Goal: Navigation & Orientation: Find specific page/section

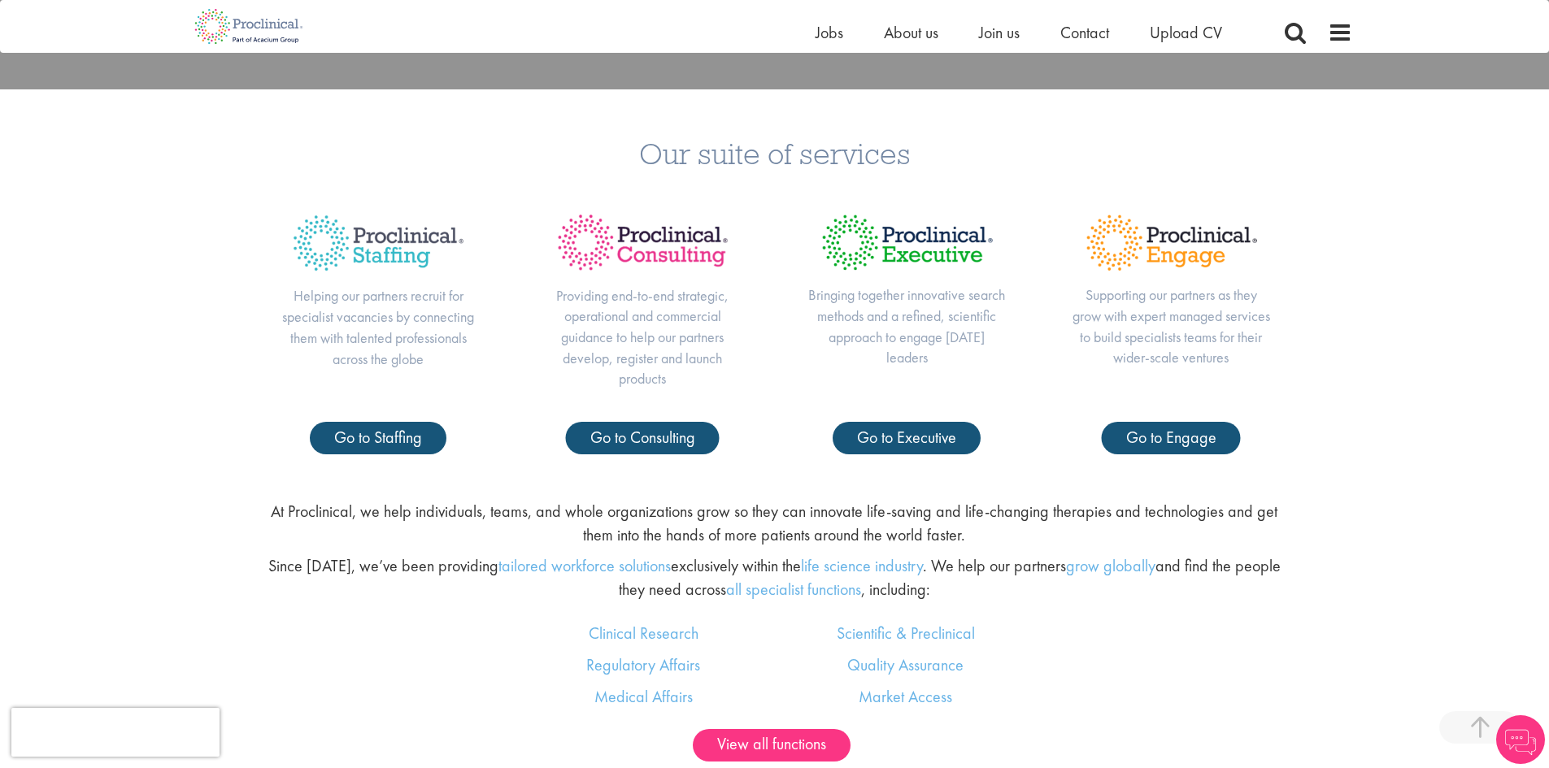
scroll to position [855, 0]
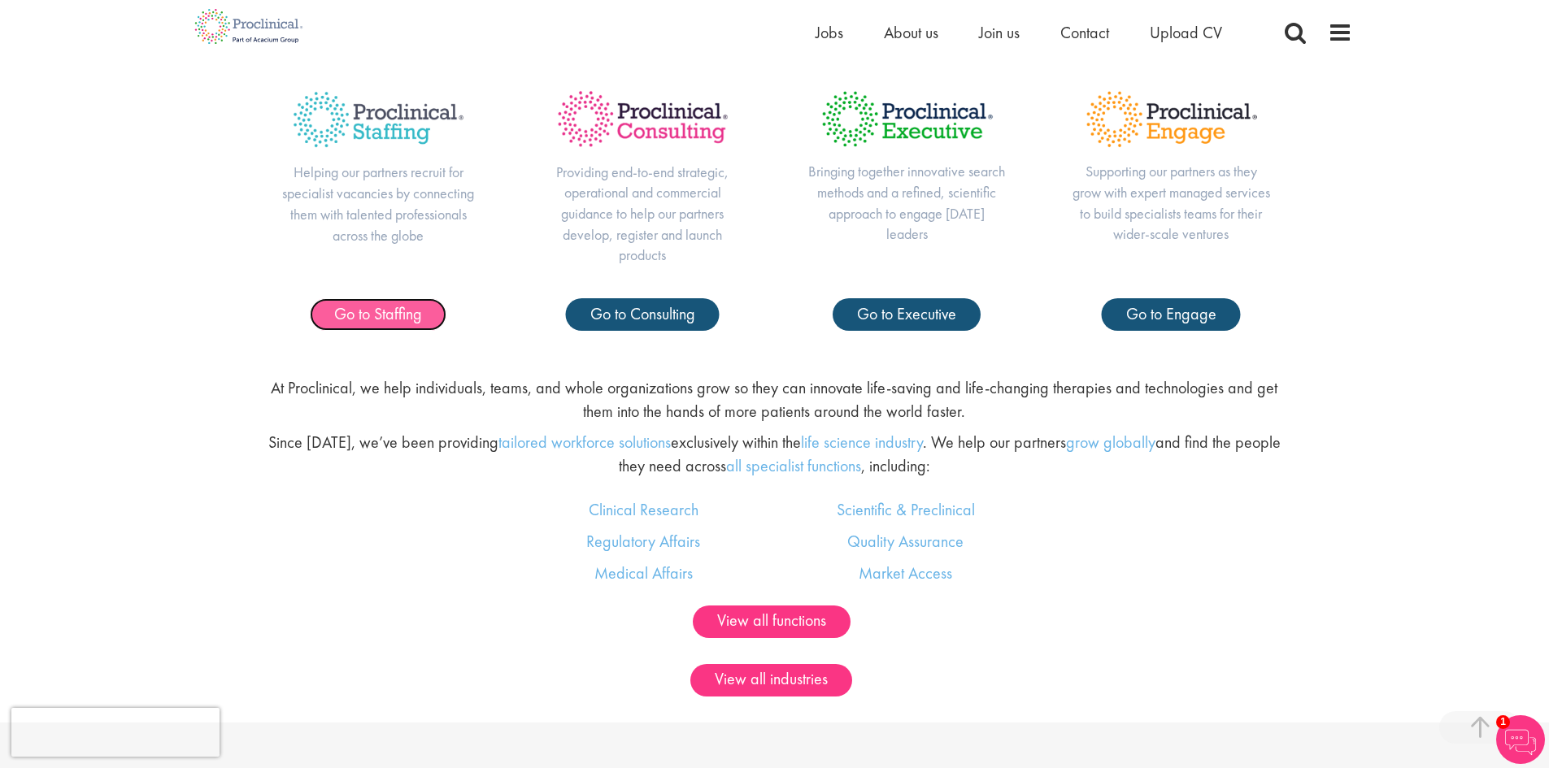
click at [404, 320] on span "Go to Staffing" at bounding box center [378, 313] width 88 height 21
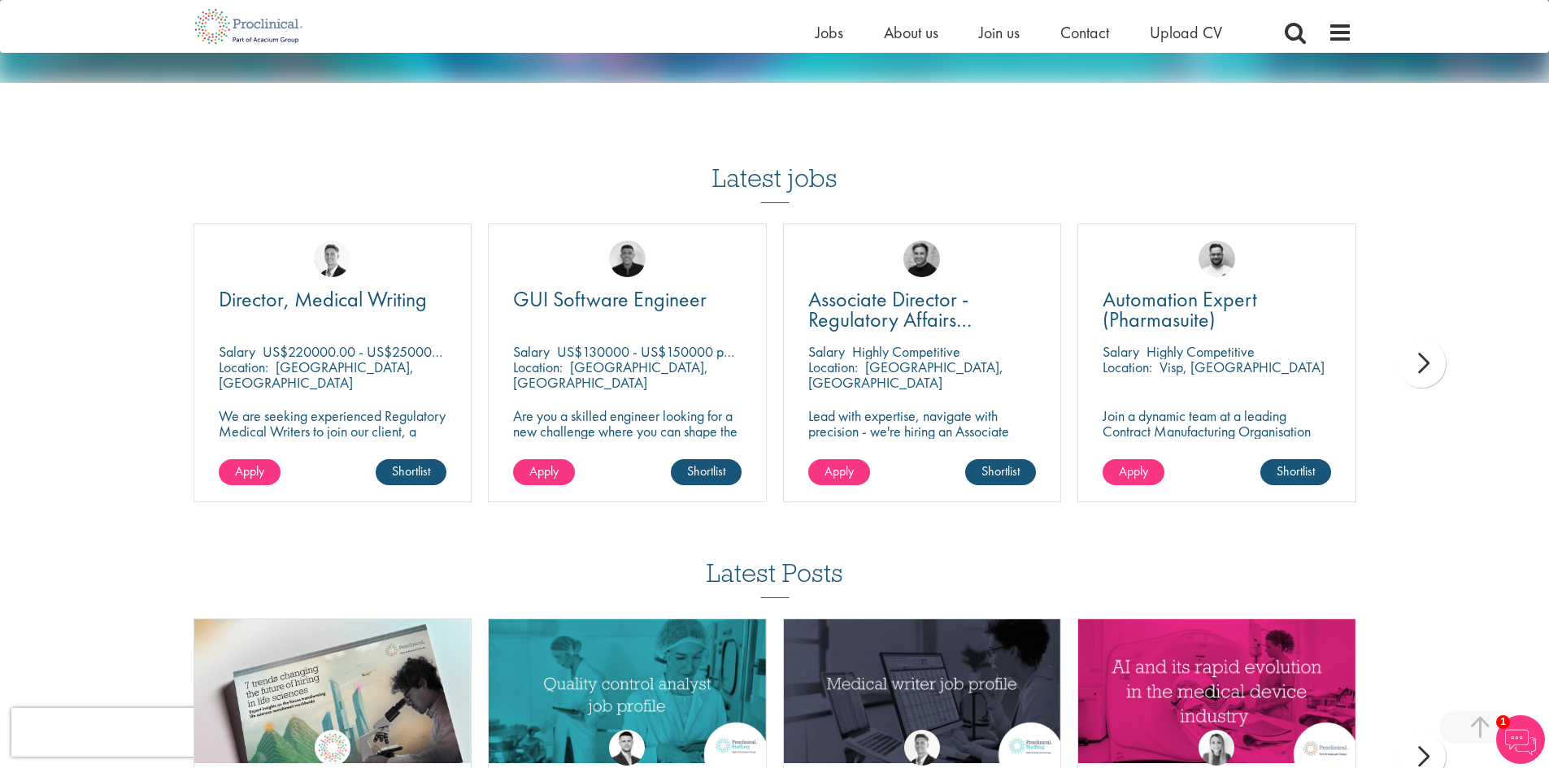
scroll to position [1575, 0]
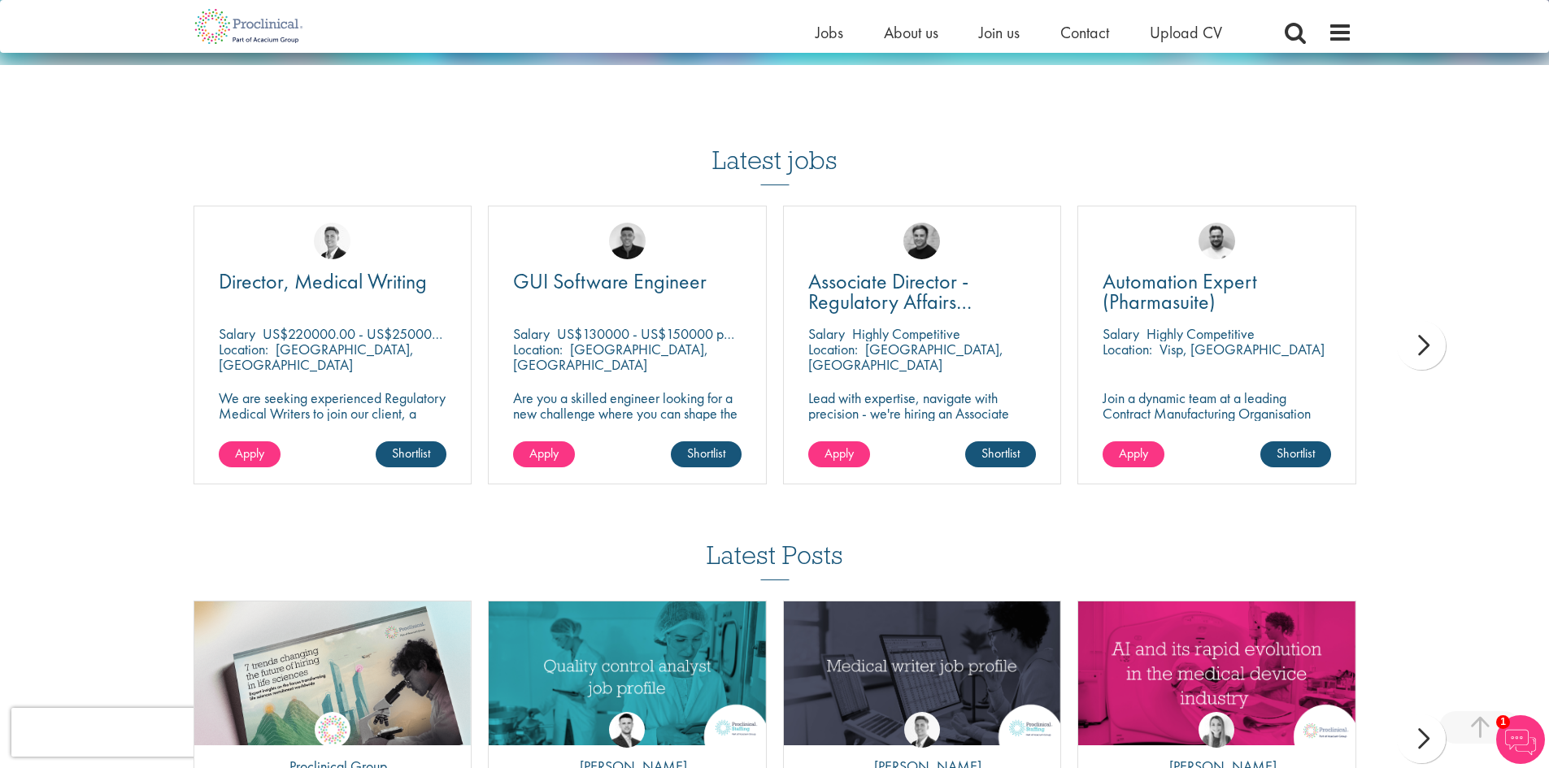
click at [1441, 324] on div "next" at bounding box center [1421, 345] width 49 height 49
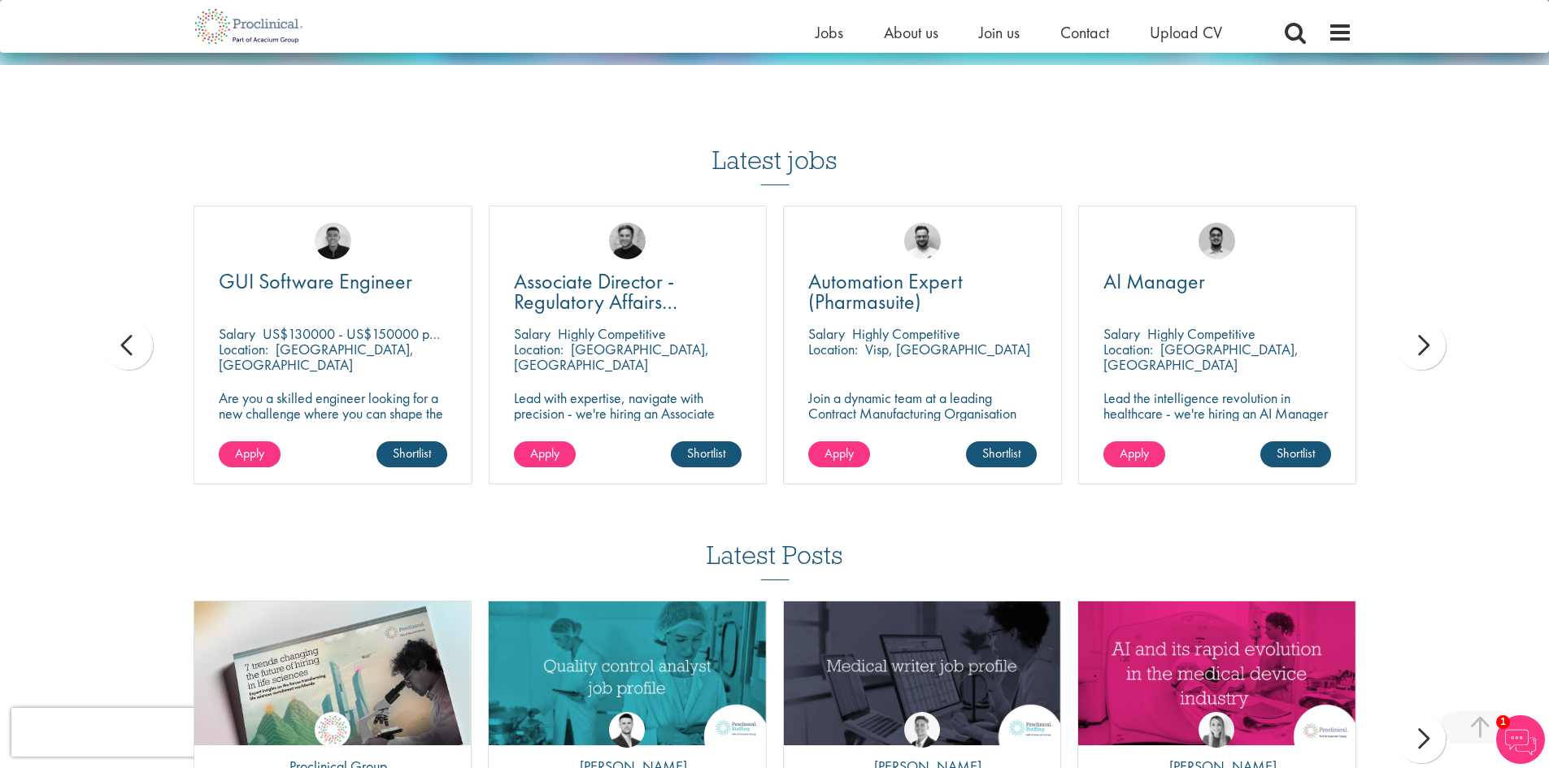
click at [1441, 324] on div "next" at bounding box center [1421, 345] width 49 height 49
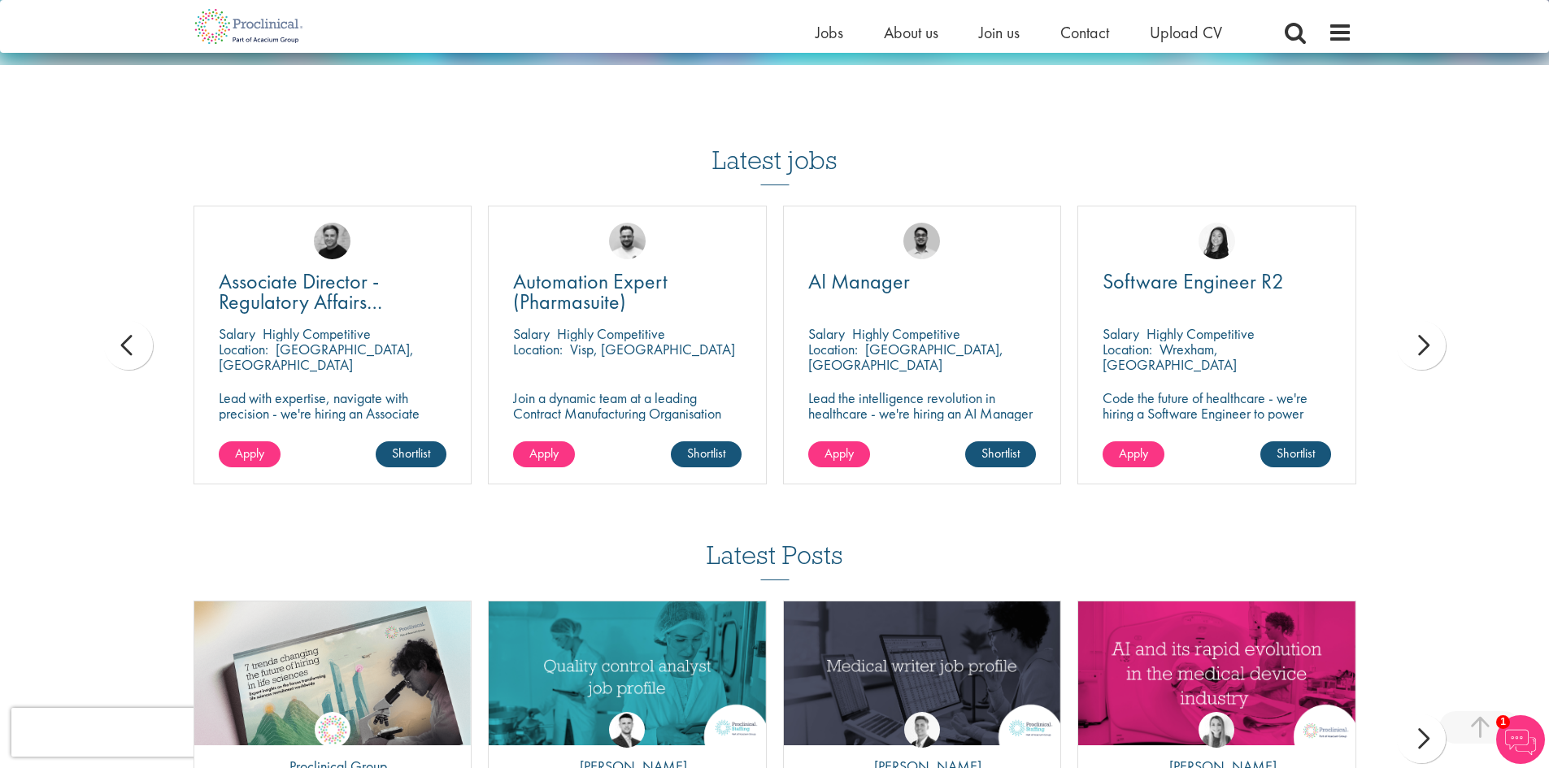
click at [147, 328] on div "prev" at bounding box center [128, 345] width 49 height 49
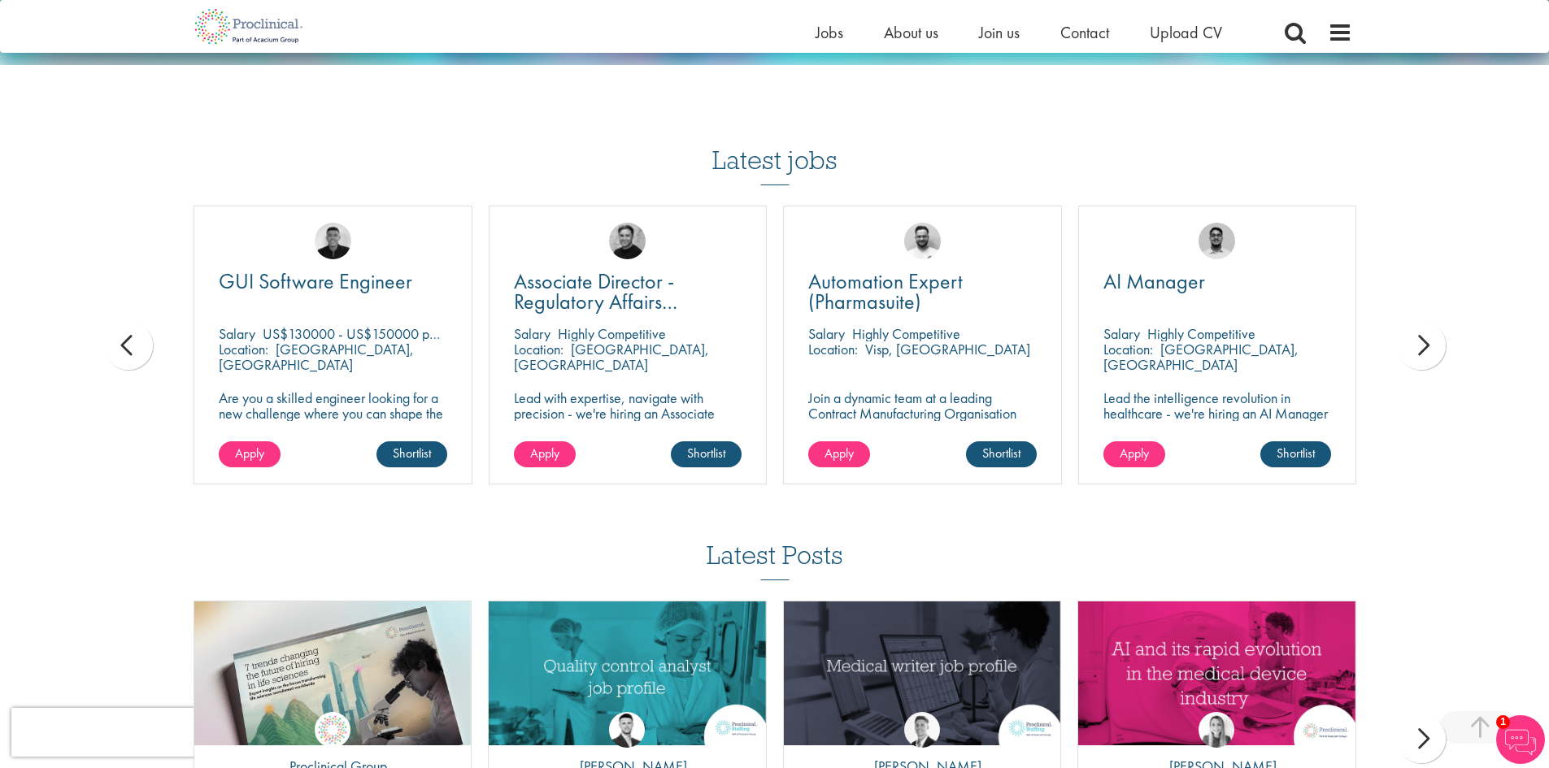
click at [147, 327] on div "prev" at bounding box center [128, 345] width 49 height 49
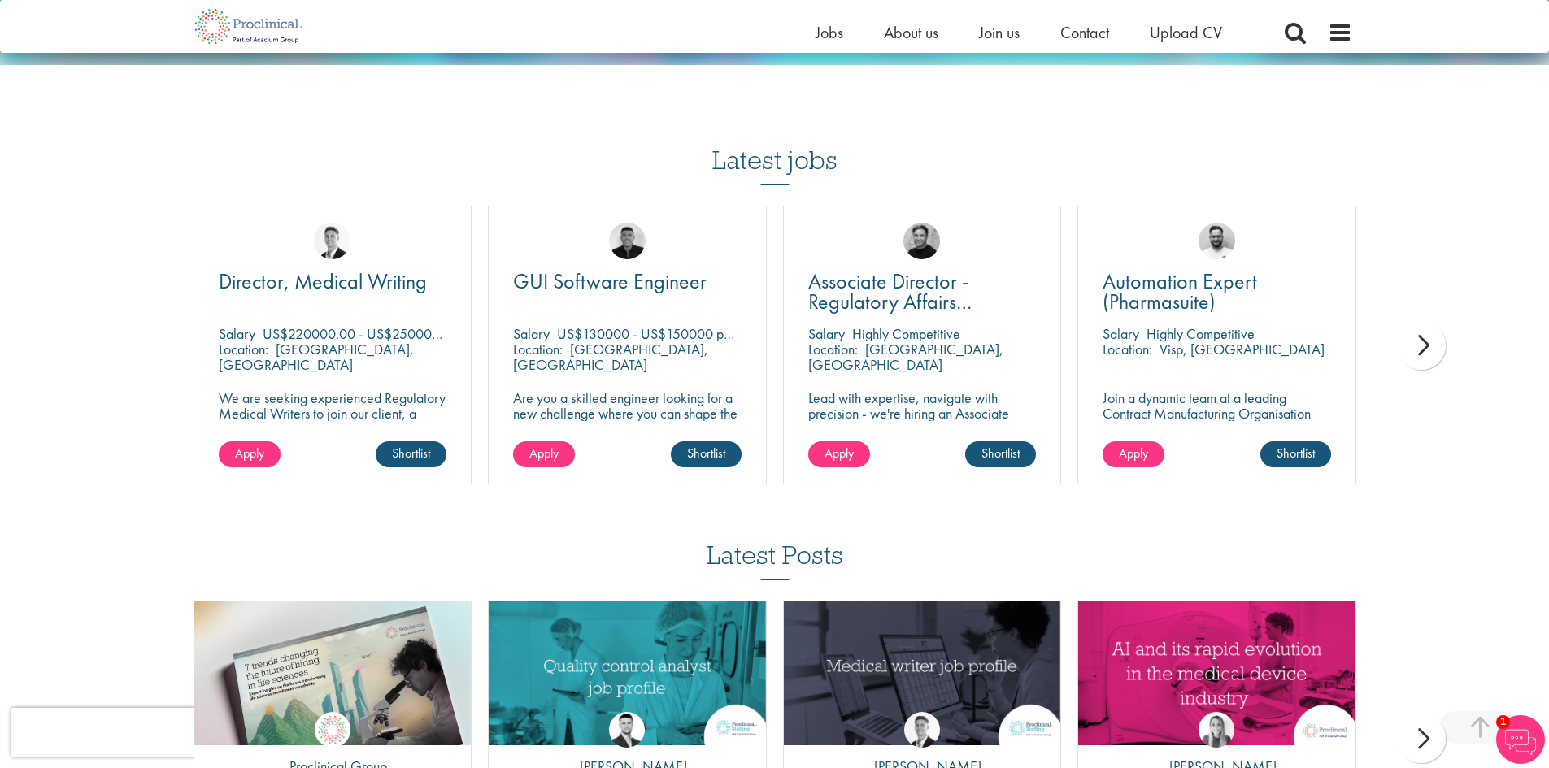
click at [1432, 331] on div "next" at bounding box center [1421, 345] width 49 height 49
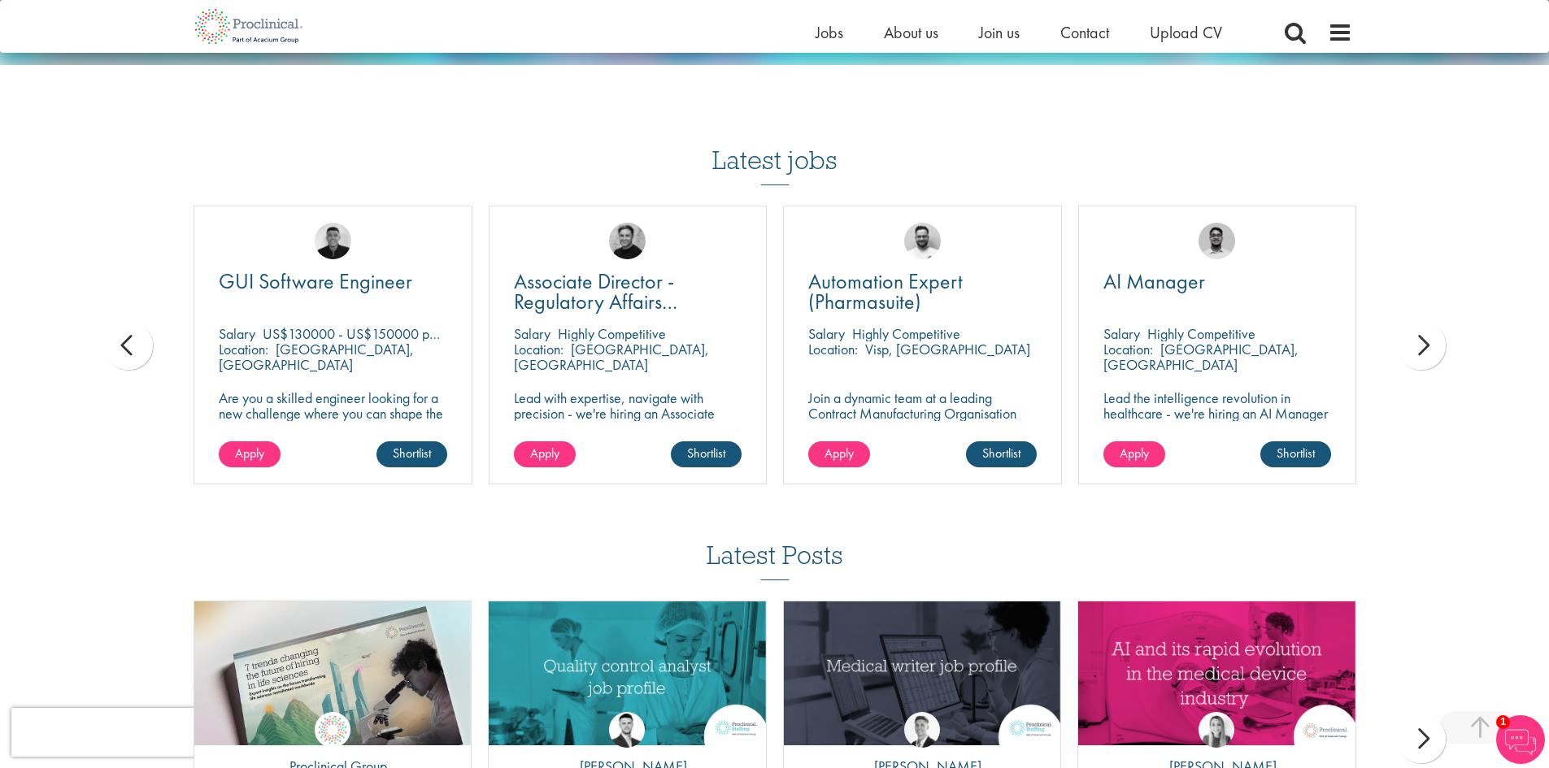
click at [1439, 330] on div "next" at bounding box center [1421, 345] width 49 height 49
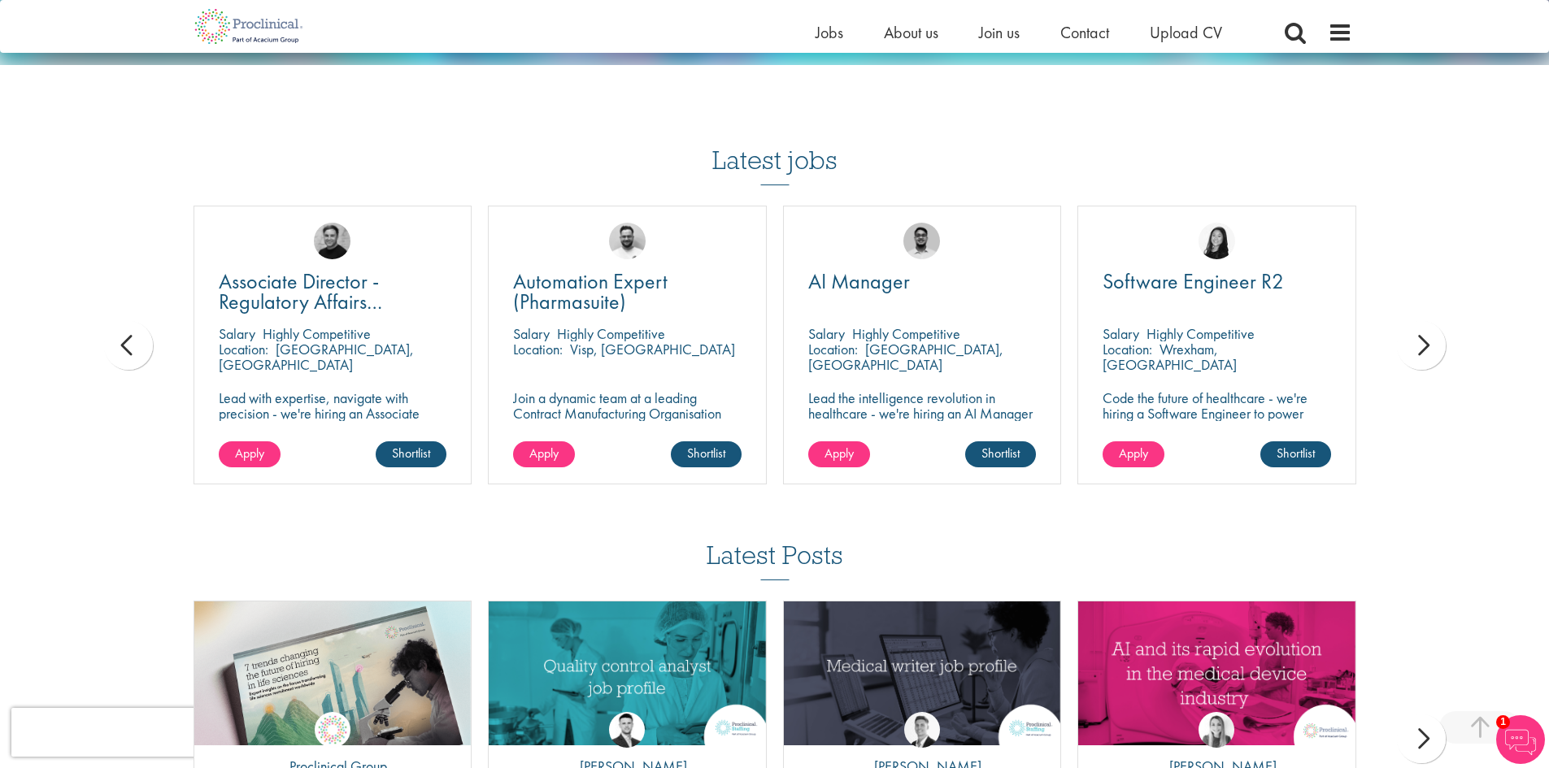
click at [1439, 330] on div "next" at bounding box center [1421, 345] width 49 height 49
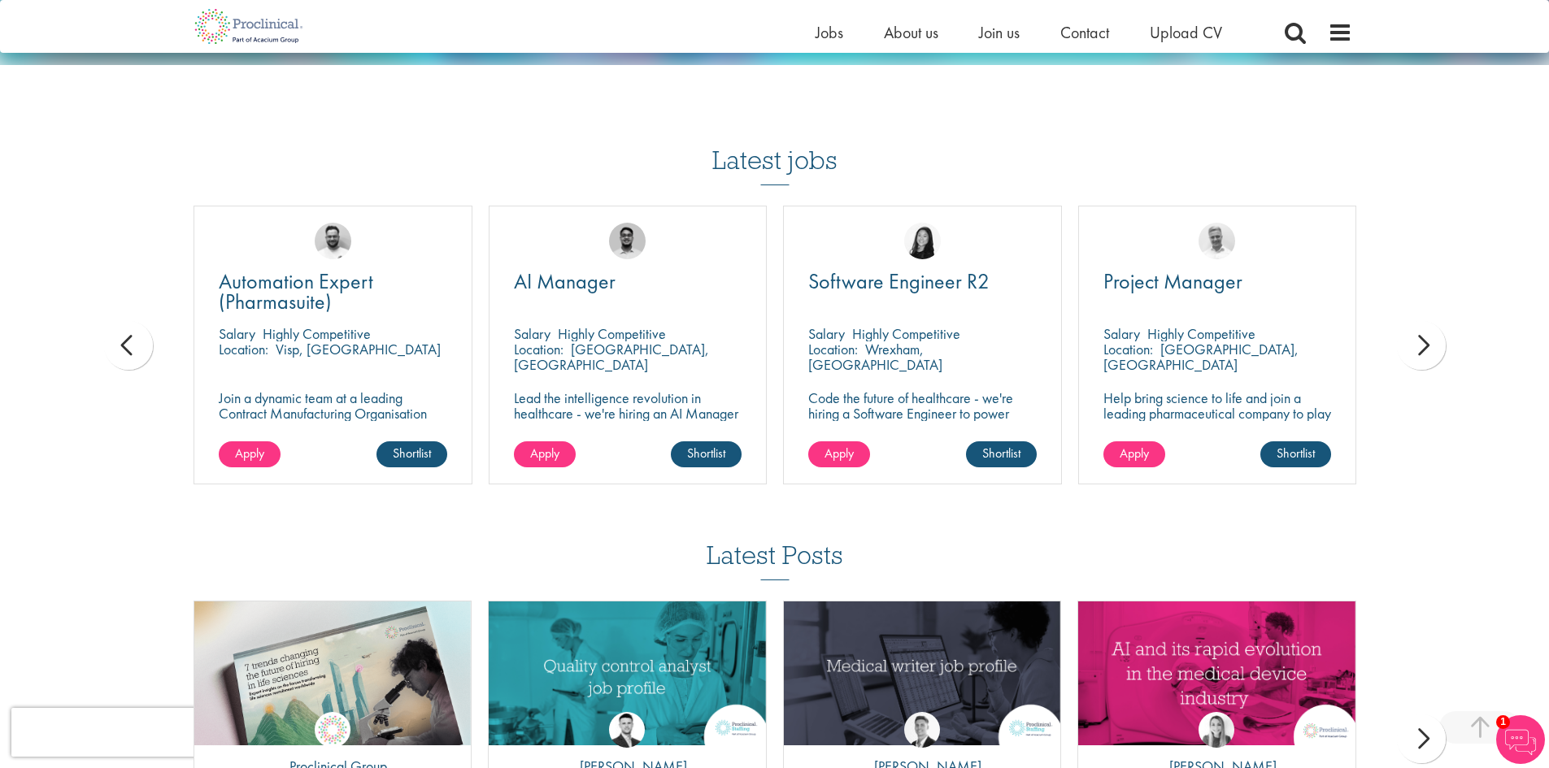
click at [1439, 330] on div "next" at bounding box center [1421, 345] width 49 height 49
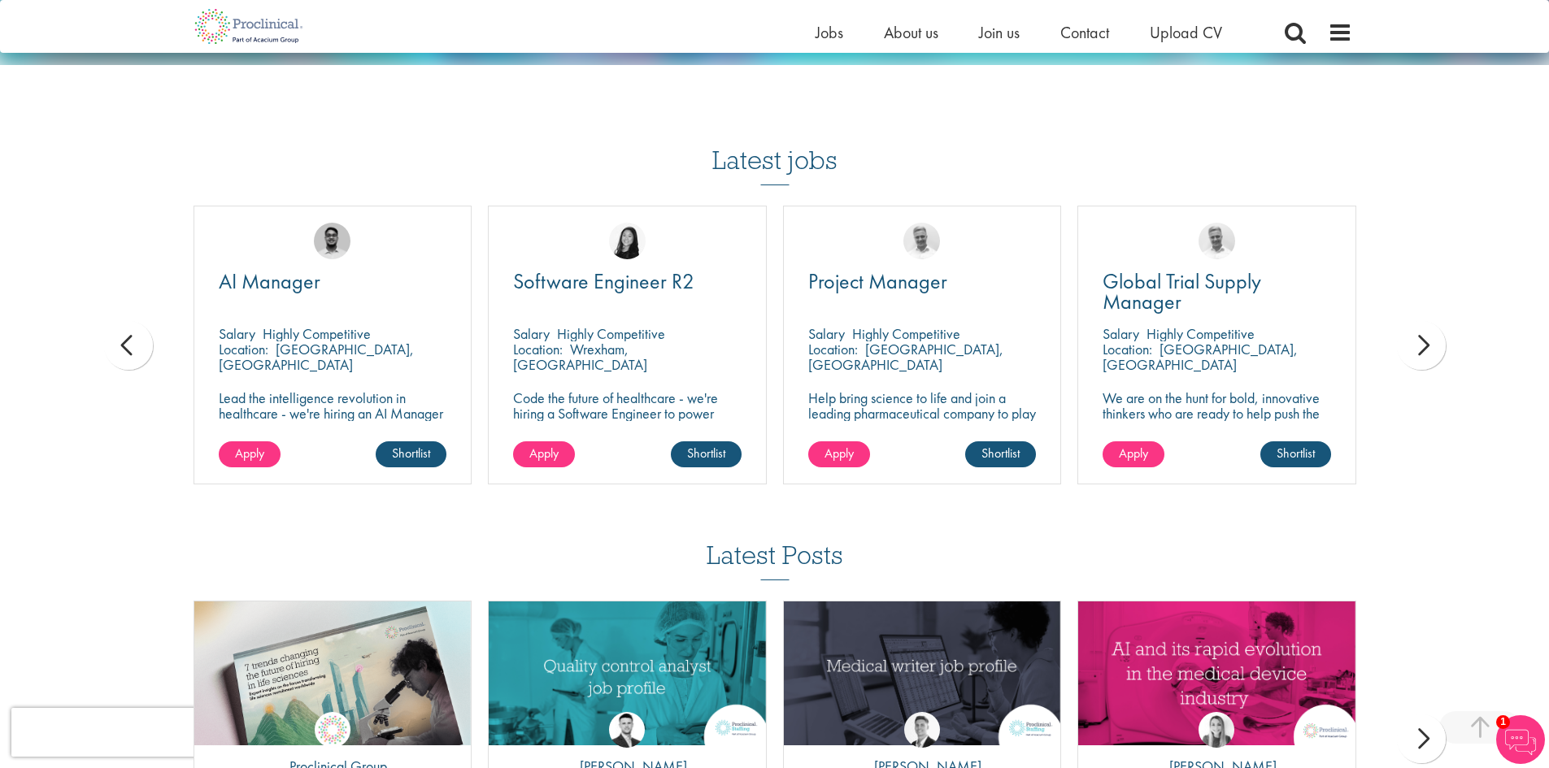
click at [1439, 330] on div "next" at bounding box center [1421, 345] width 49 height 49
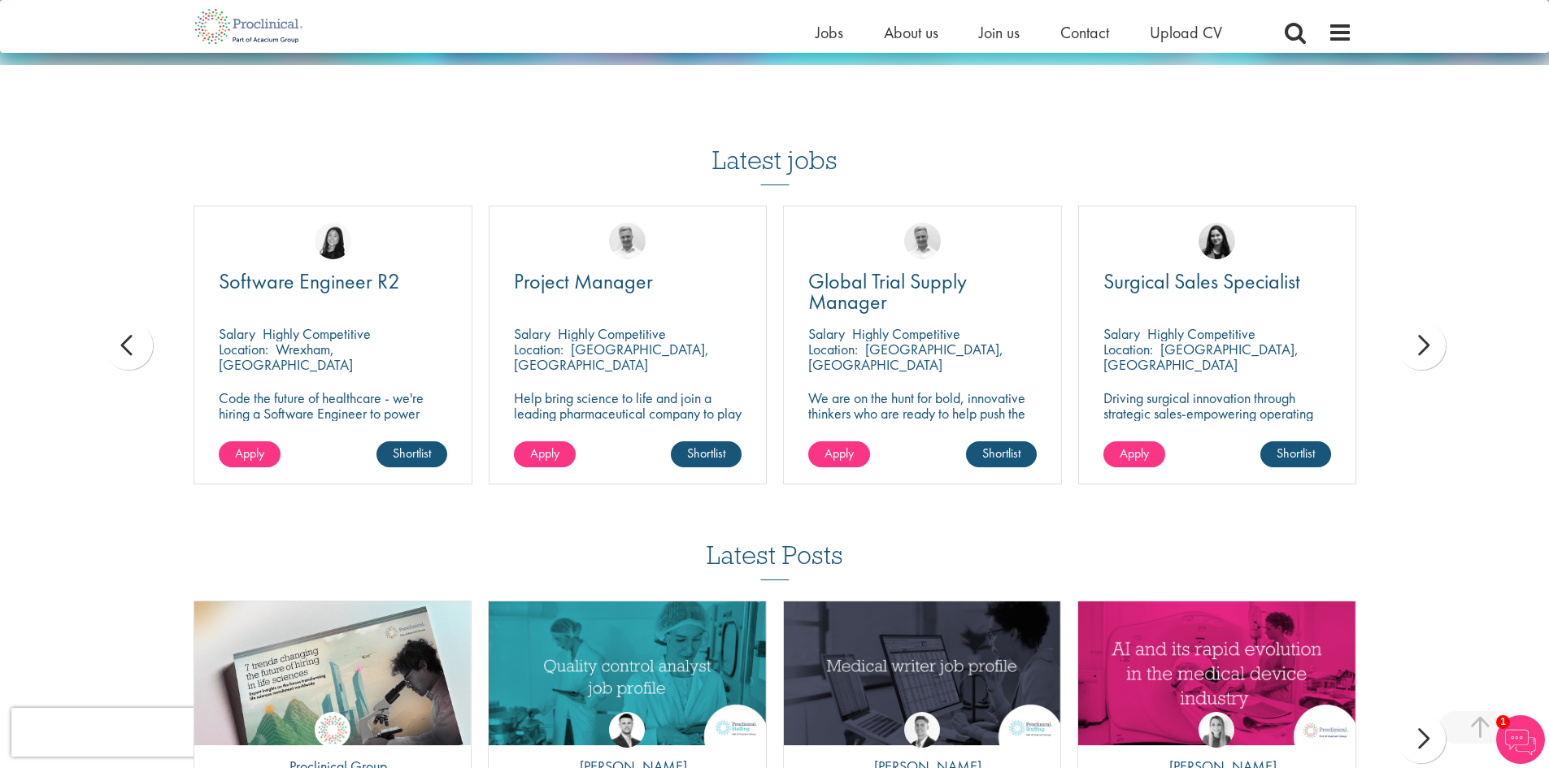
click at [1439, 330] on div "next" at bounding box center [1421, 345] width 49 height 49
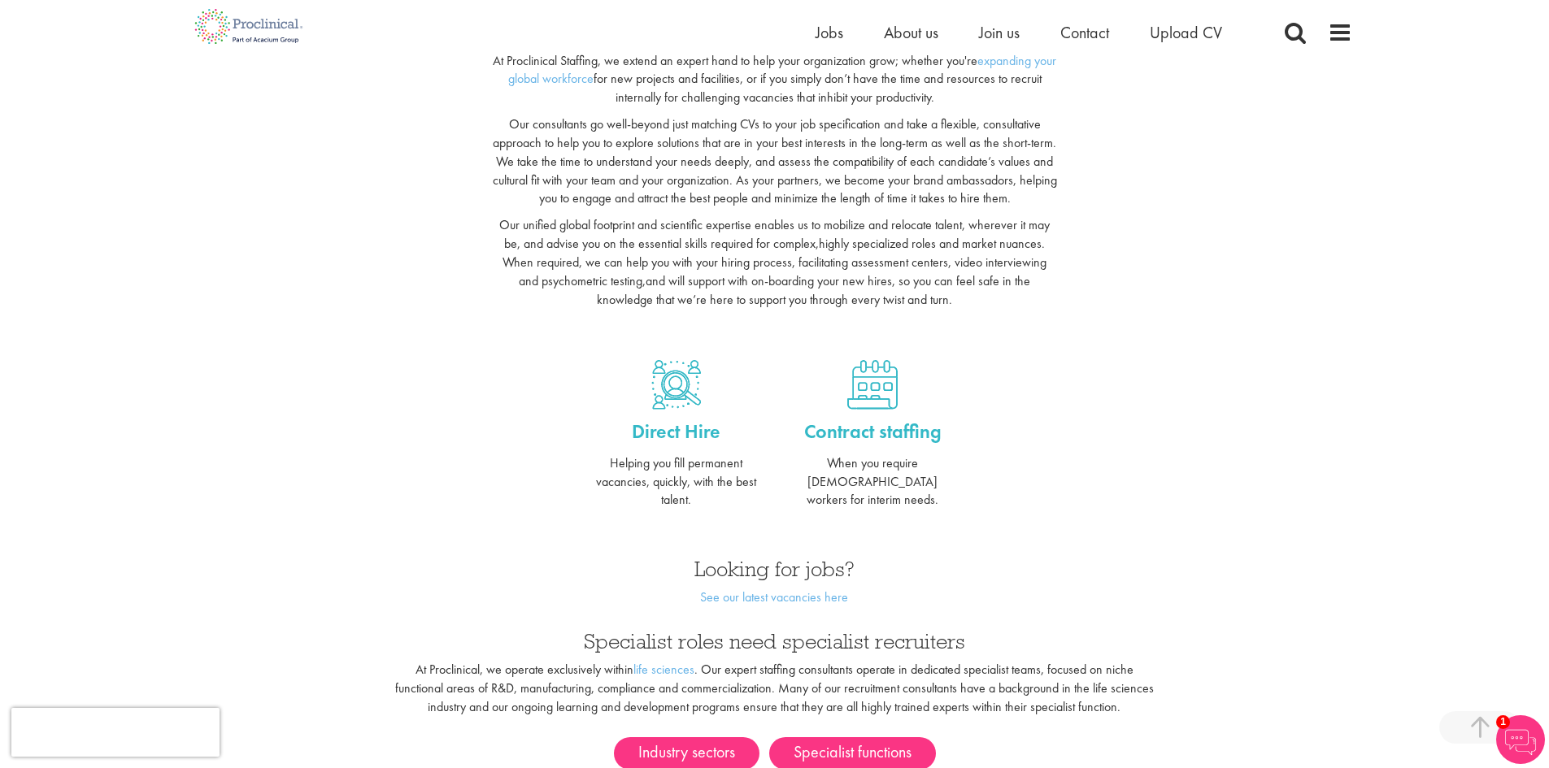
scroll to position [274, 0]
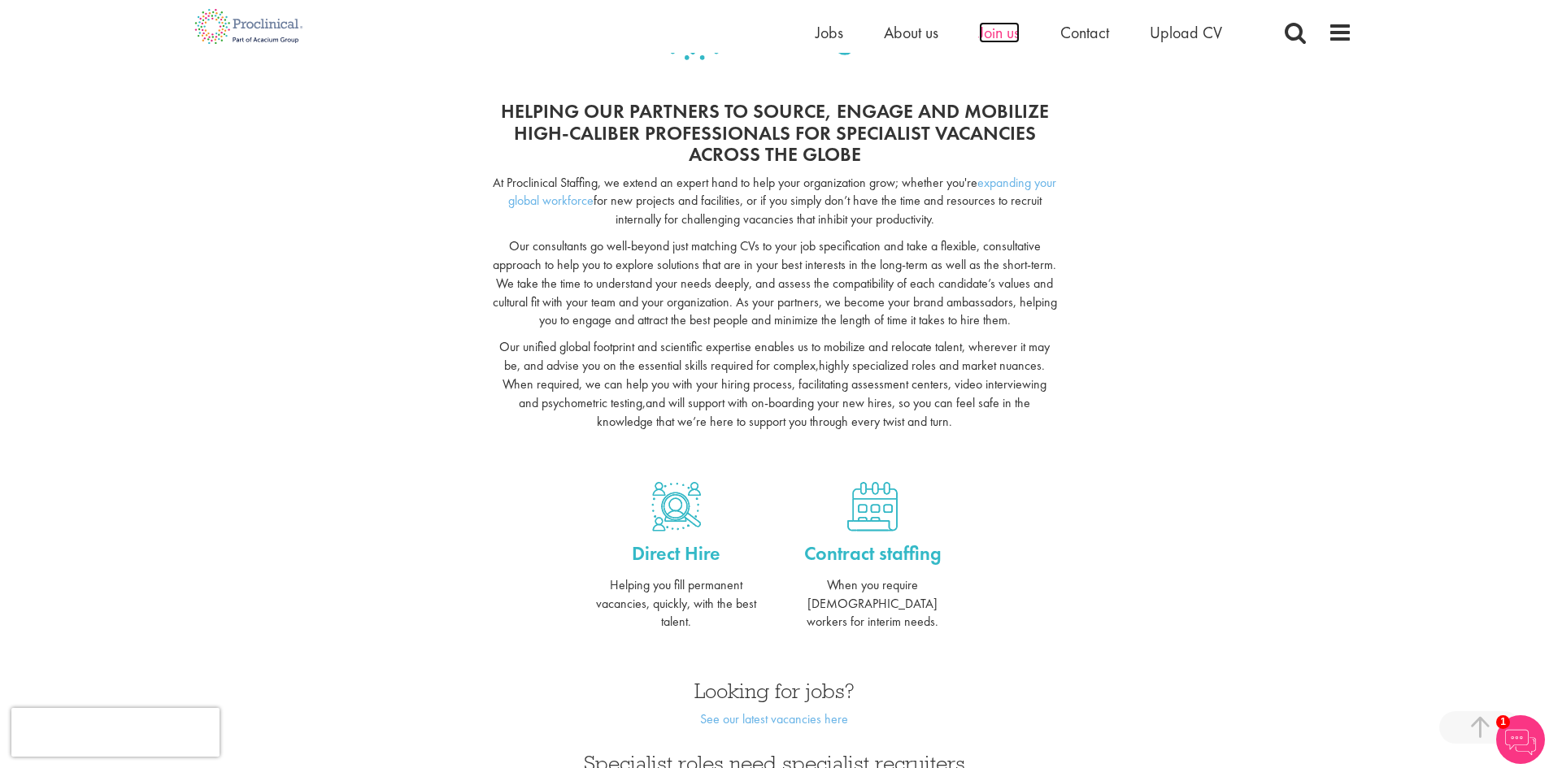
click at [986, 32] on span "Join us" at bounding box center [999, 32] width 41 height 21
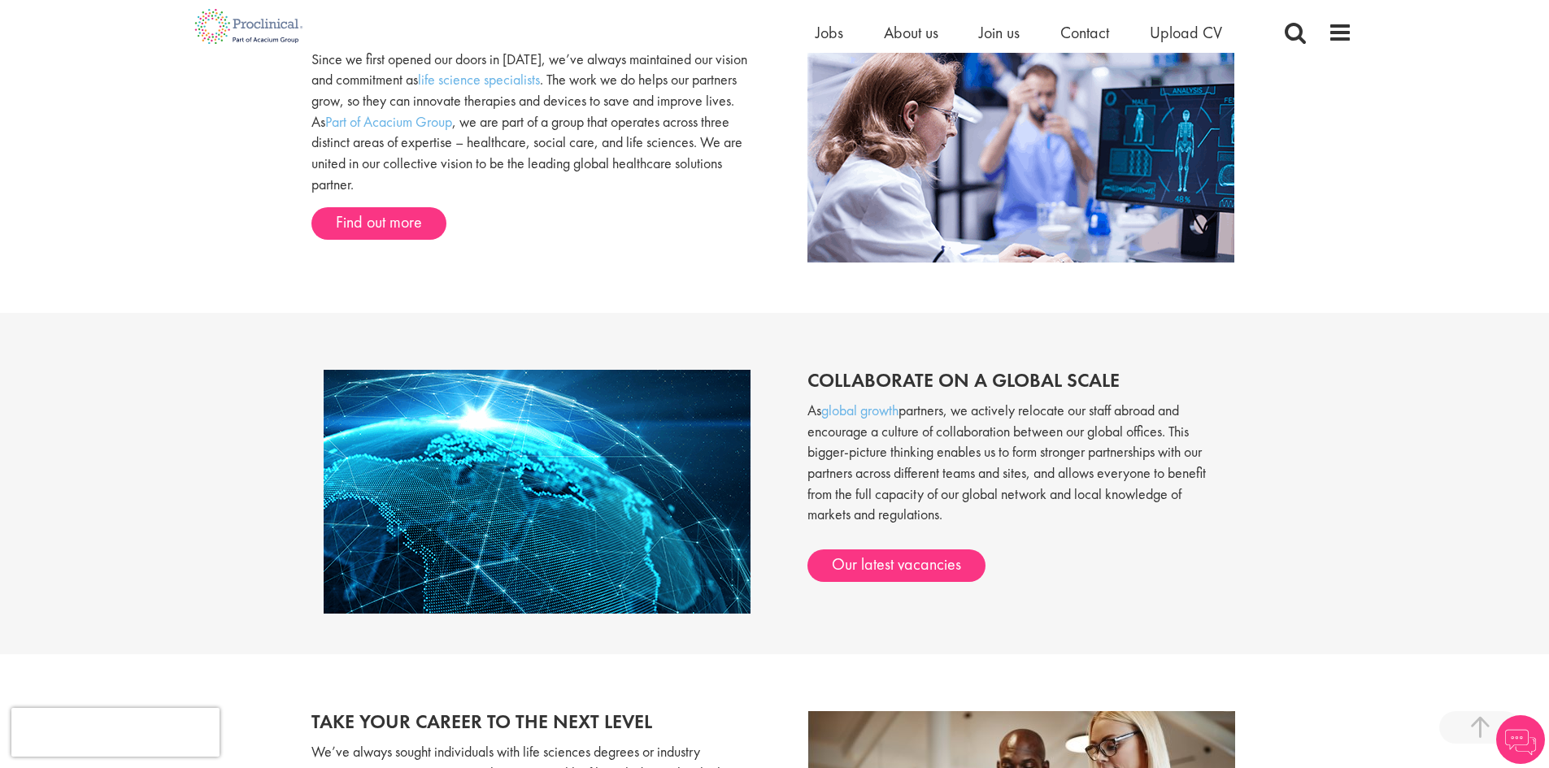
scroll to position [1545, 0]
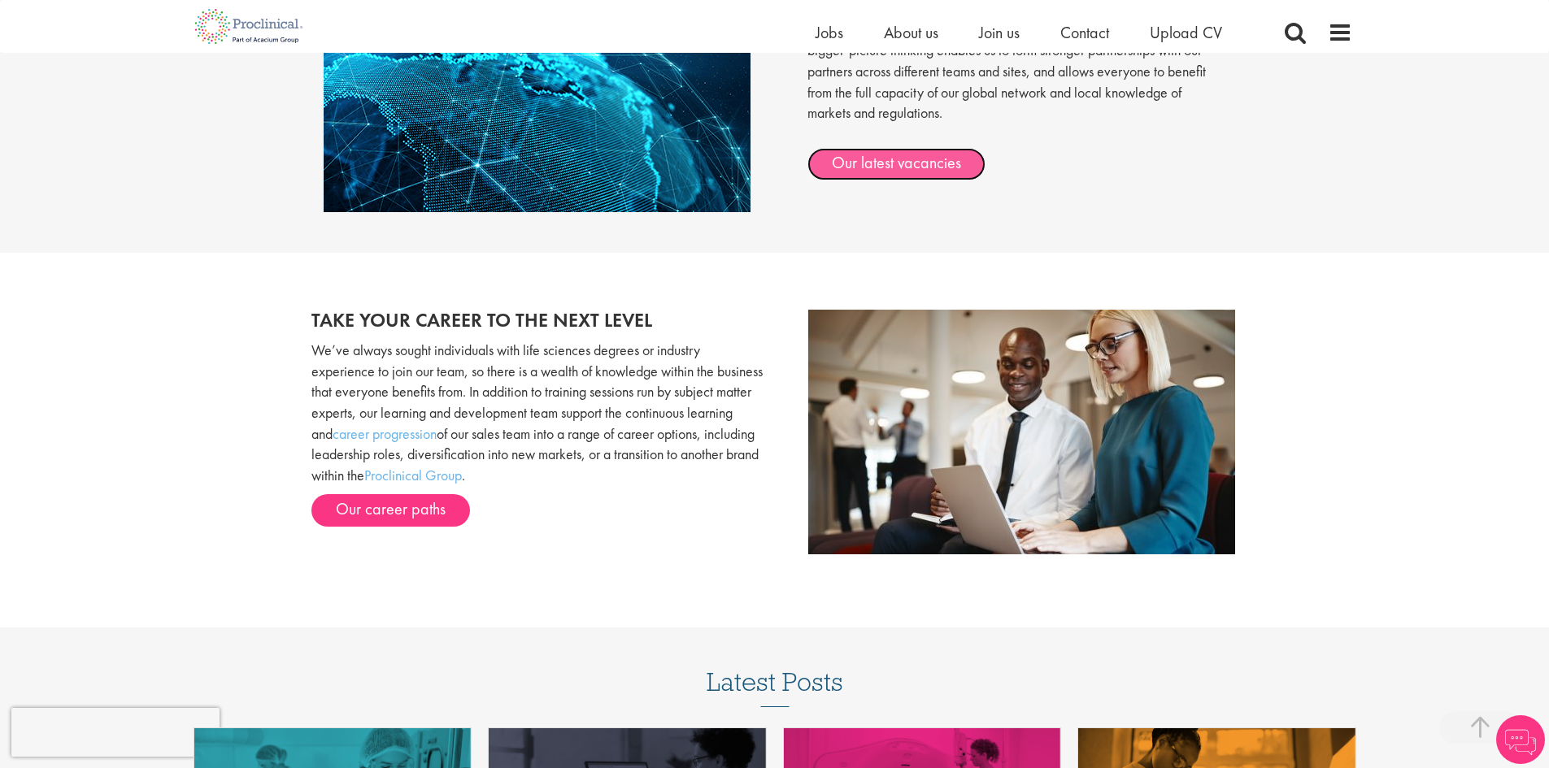
click at [855, 170] on link "Our latest vacancies" at bounding box center [897, 164] width 178 height 33
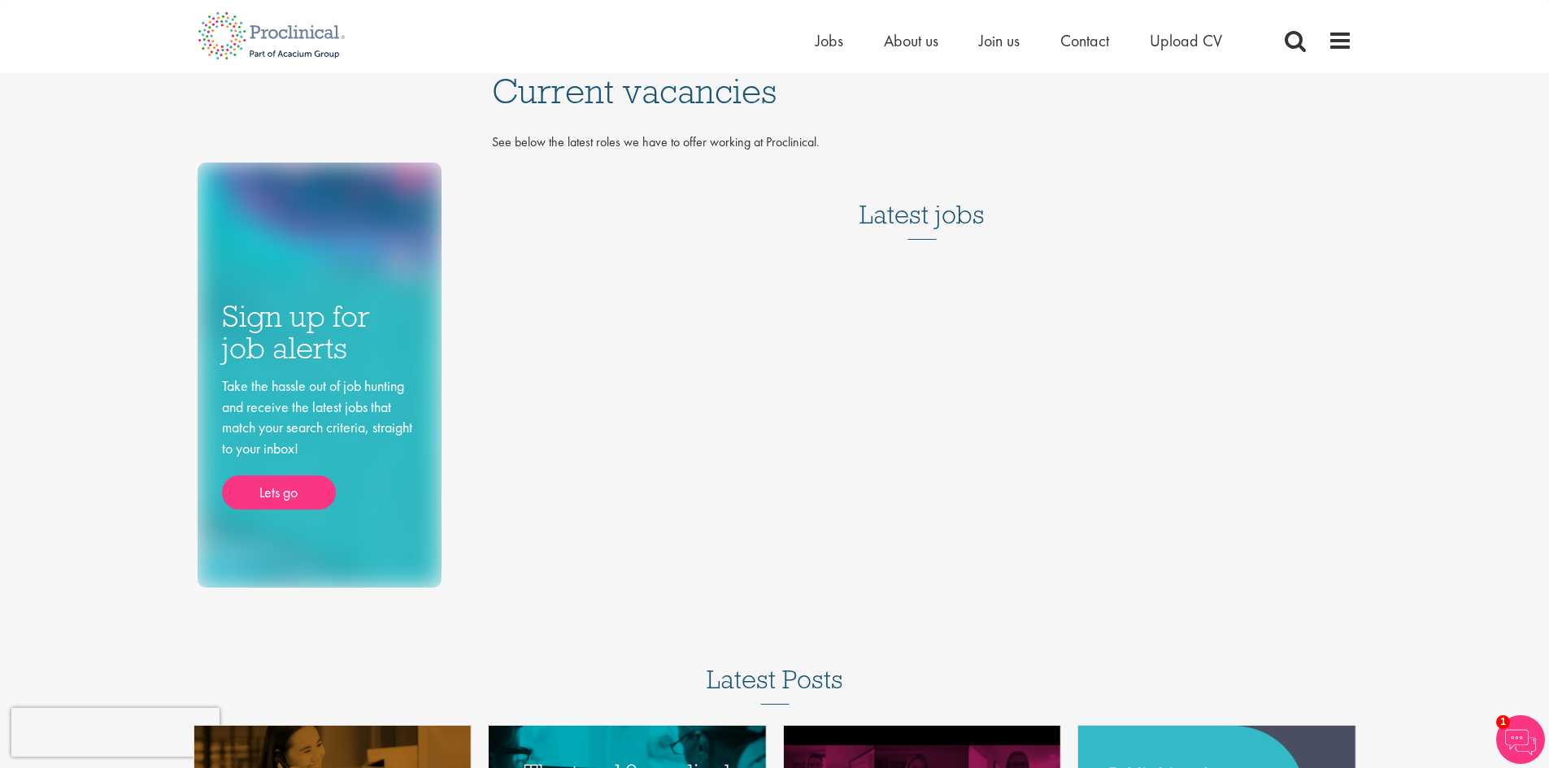
click at [933, 227] on h3 "Latest jobs" at bounding box center [922, 200] width 125 height 80
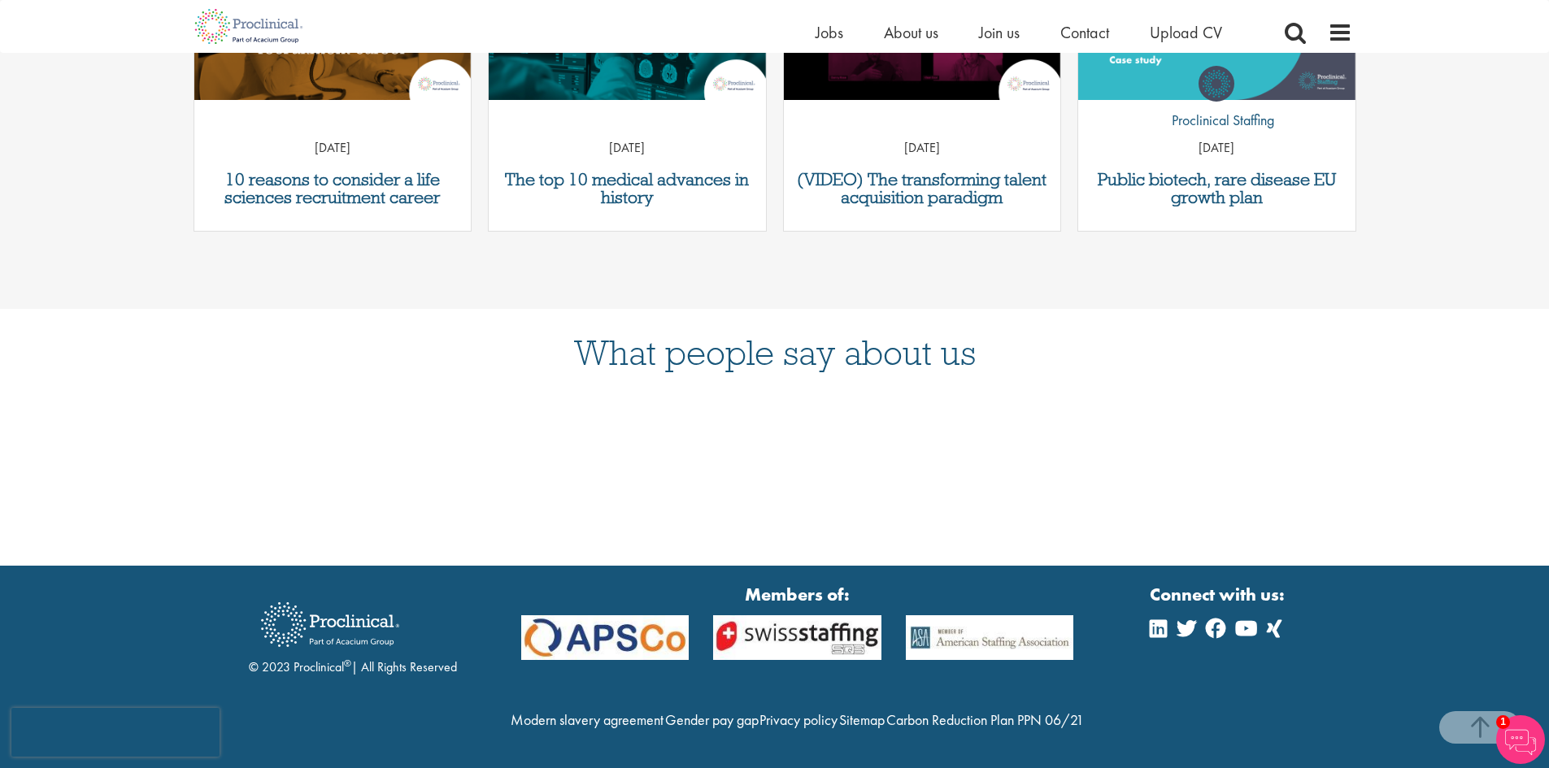
scroll to position [785, 0]
